Goal: Find specific page/section: Find specific page/section

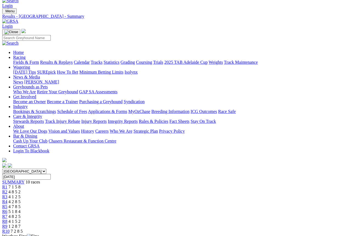
scroll to position [10, 0]
click at [29, 60] on link "Fields & Form" at bounding box center [26, 62] width 26 height 5
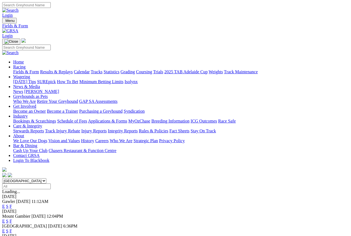
click at [19, 70] on link "Fields & Form" at bounding box center [26, 72] width 26 height 5
click at [12, 228] on link "F" at bounding box center [11, 230] width 2 height 5
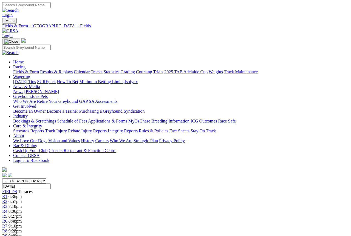
click at [20, 70] on link "Fields & Form" at bounding box center [26, 72] width 26 height 5
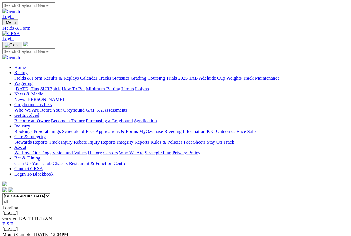
scroll to position [16, 0]
